Goal: Navigation & Orientation: Find specific page/section

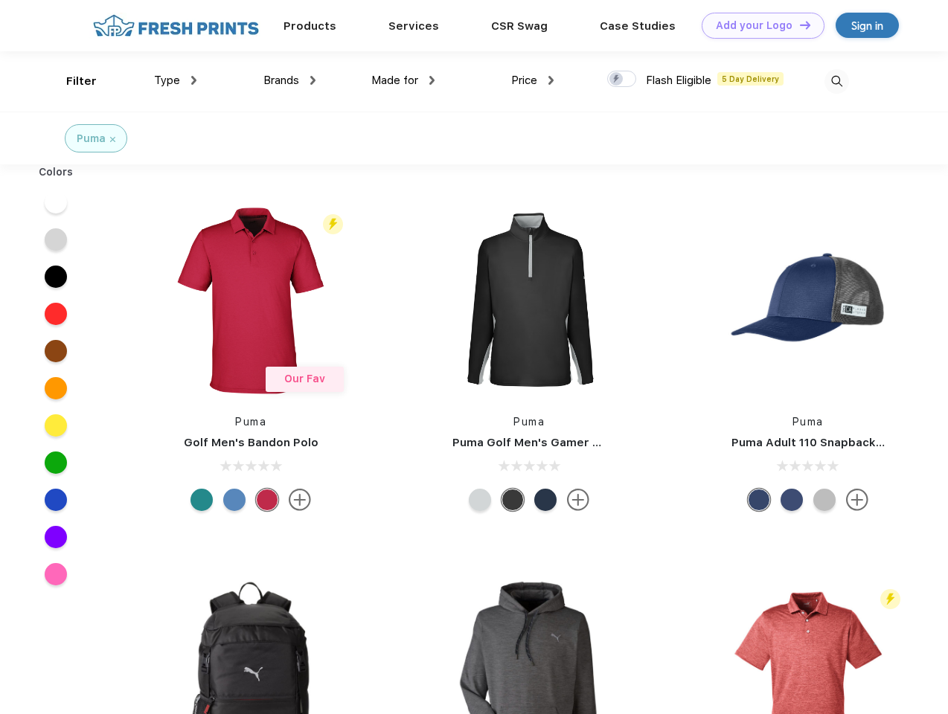
scroll to position [1, 0]
click at [757, 25] on link "Add your Logo Design Tool" at bounding box center [763, 26] width 123 height 26
click at [0, 0] on div "Design Tool" at bounding box center [0, 0] width 0 height 0
click at [798, 25] on link "Add your Logo Design Tool" at bounding box center [763, 26] width 123 height 26
click at [71, 81] on div "Filter" at bounding box center [81, 81] width 31 height 17
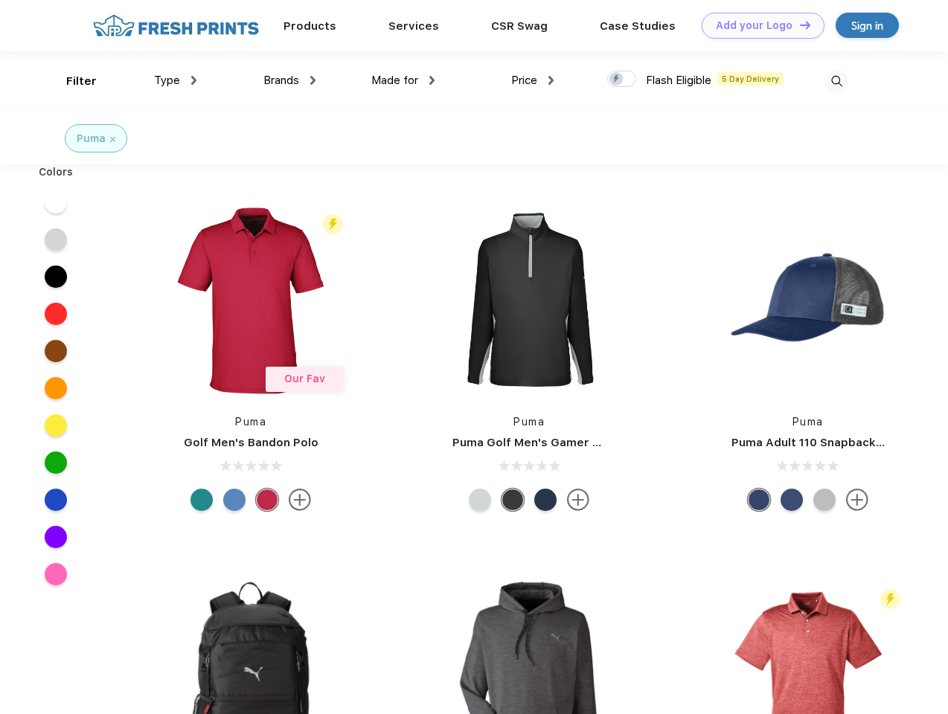
click at [176, 80] on span "Type" at bounding box center [167, 80] width 26 height 13
click at [289, 80] on span "Brands" at bounding box center [281, 80] width 36 height 13
click at [403, 80] on span "Made for" at bounding box center [394, 80] width 47 height 13
click at [533, 80] on span "Price" at bounding box center [524, 80] width 26 height 13
click at [622, 80] on div at bounding box center [621, 79] width 29 height 16
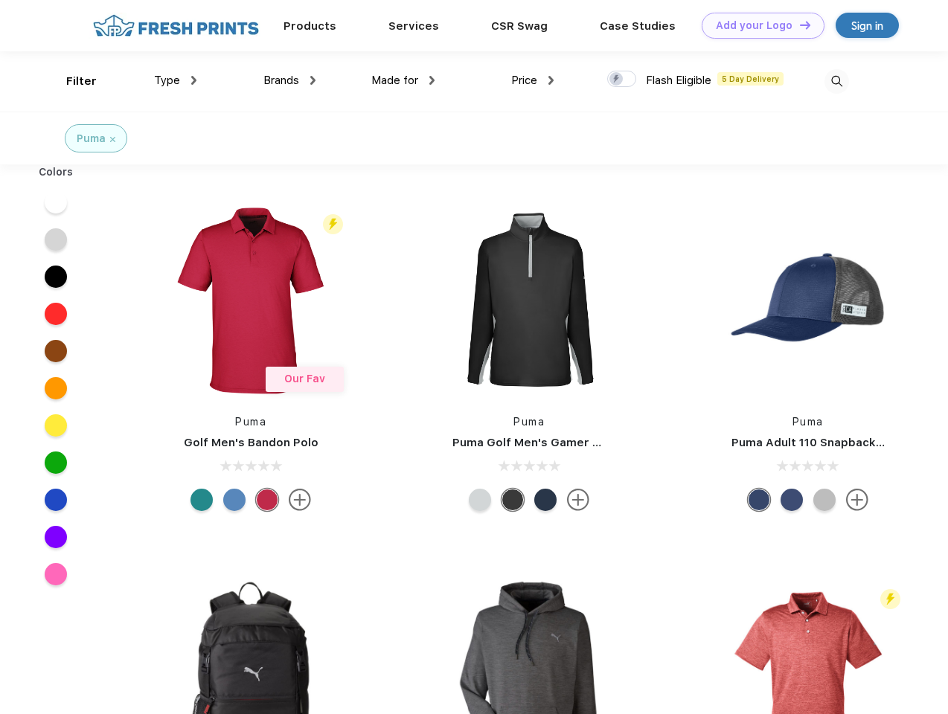
click at [617, 80] on input "checkbox" at bounding box center [612, 75] width 10 height 10
click at [836, 81] on img at bounding box center [836, 81] width 25 height 25
